Goal: Check status: Check status

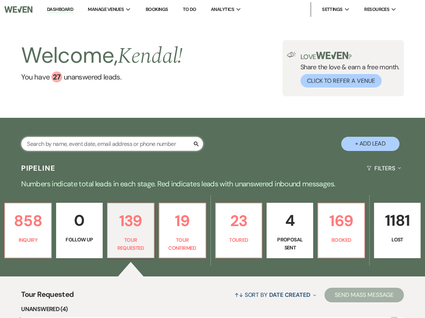
click at [63, 139] on input "text" at bounding box center [112, 144] width 182 height 14
type input "nichole"
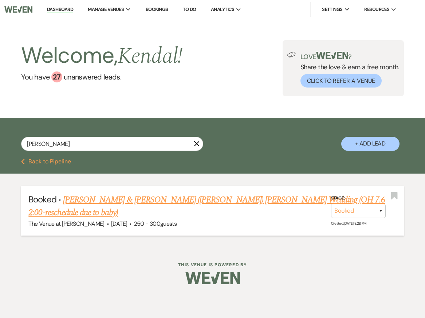
click at [99, 196] on link "Nichole Freiermuth & Lucas (Luke) Davis's Wedding (OH 7.6 2:00-reschedule due t…" at bounding box center [206, 206] width 357 height 26
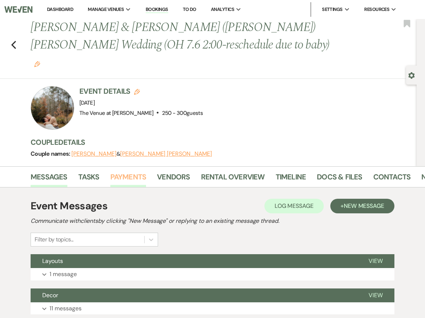
click at [133, 171] on link "Payments" at bounding box center [128, 179] width 36 height 16
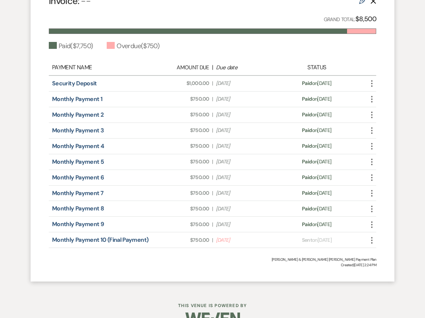
scroll to position [278, 0]
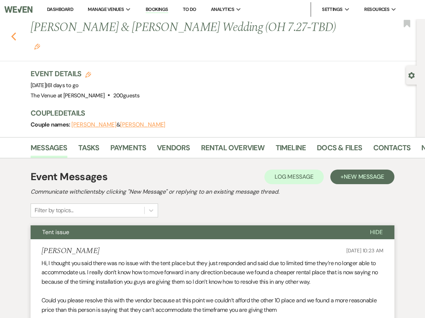
click at [13, 32] on use "button" at bounding box center [13, 36] width 5 height 8
